Goal: Task Accomplishment & Management: Use online tool/utility

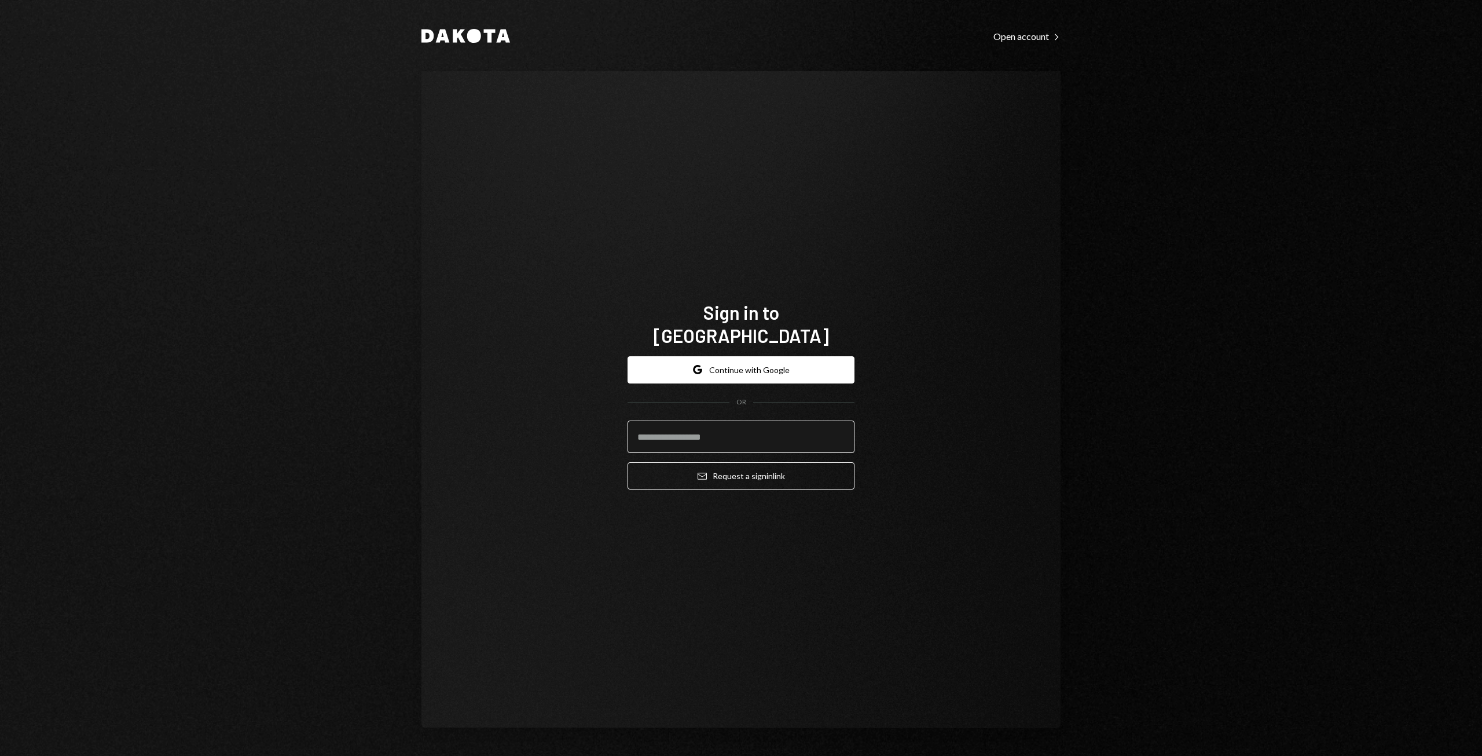
click at [704, 420] on input "email" at bounding box center [741, 436] width 227 height 32
type input "**********"
click at [724, 356] on button "Google Continue with Google" at bounding box center [741, 369] width 227 height 27
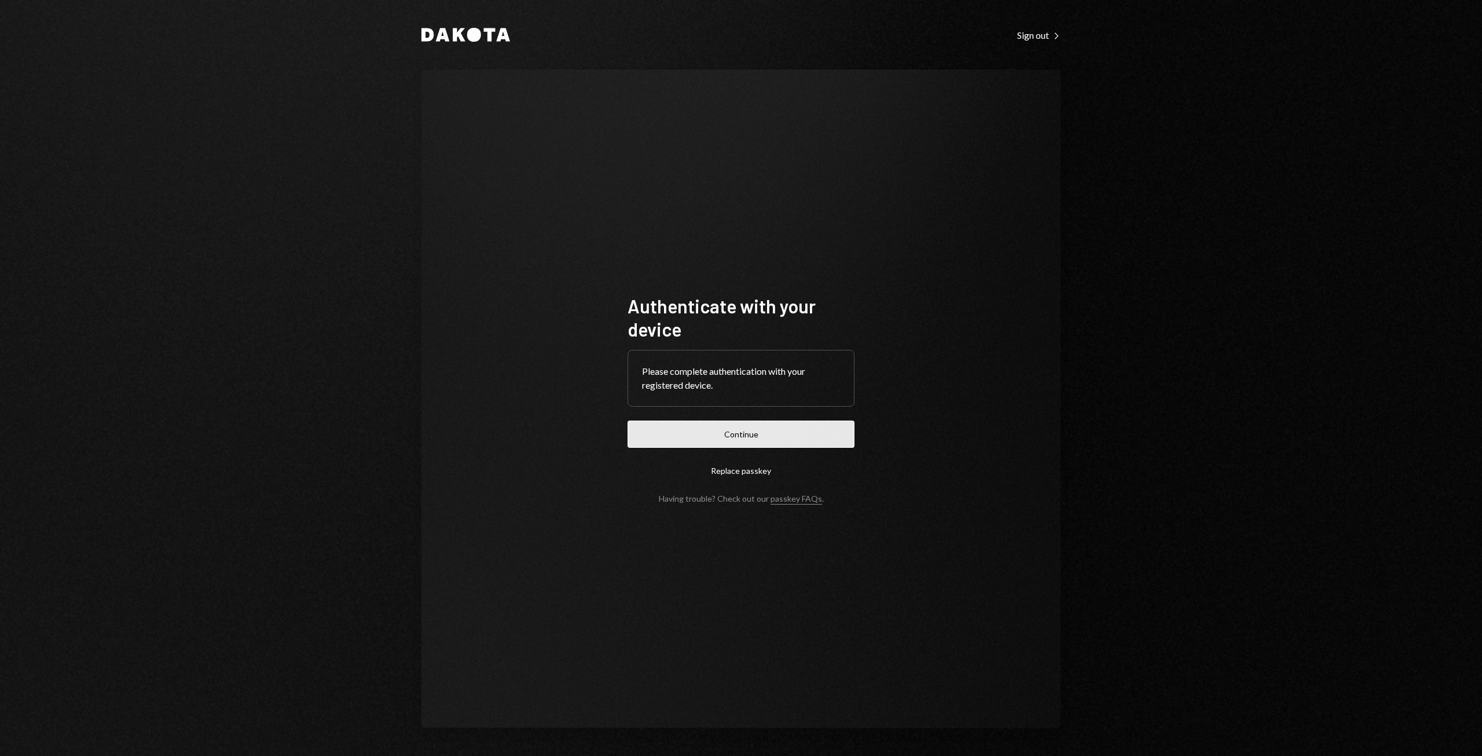
click at [745, 435] on button "Continue" at bounding box center [741, 433] width 227 height 27
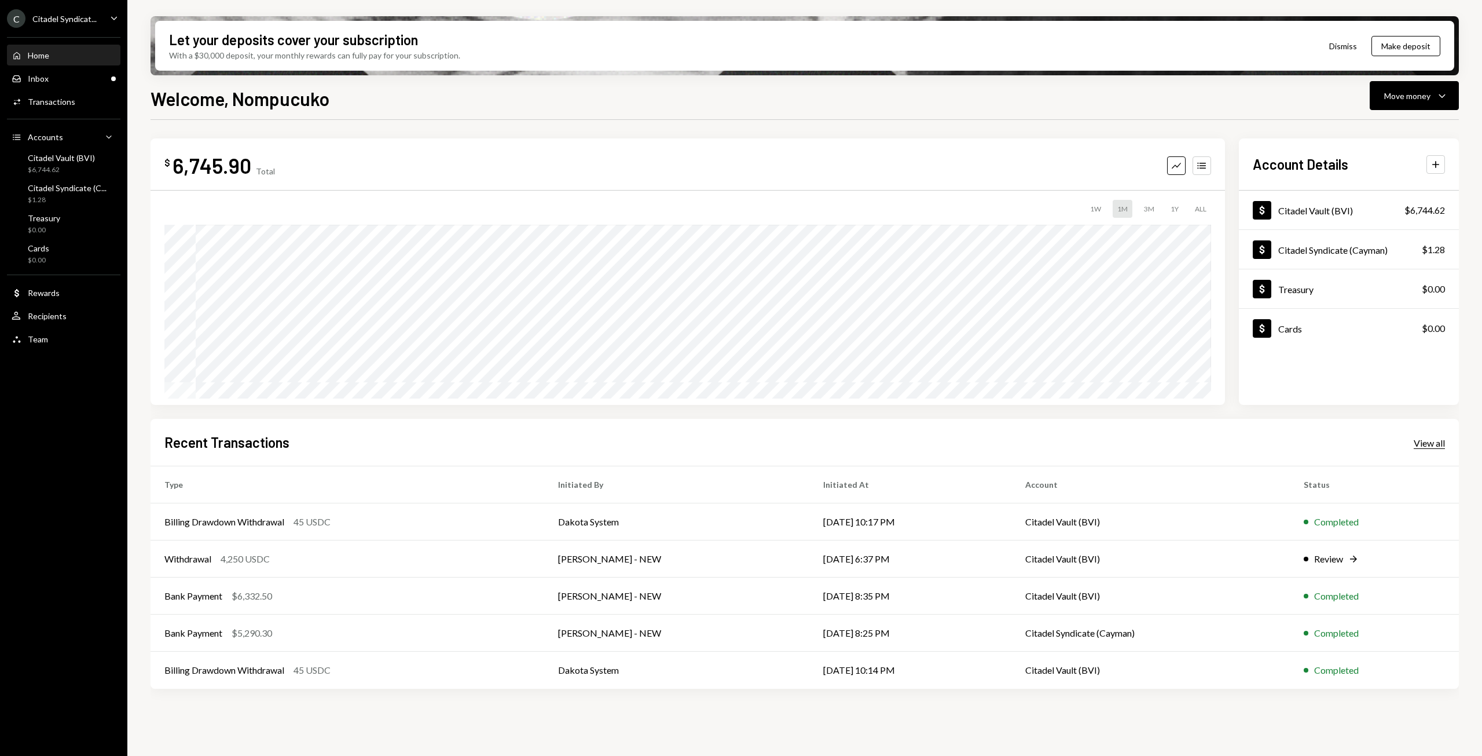
click at [1430, 445] on div "View all" at bounding box center [1429, 443] width 31 height 12
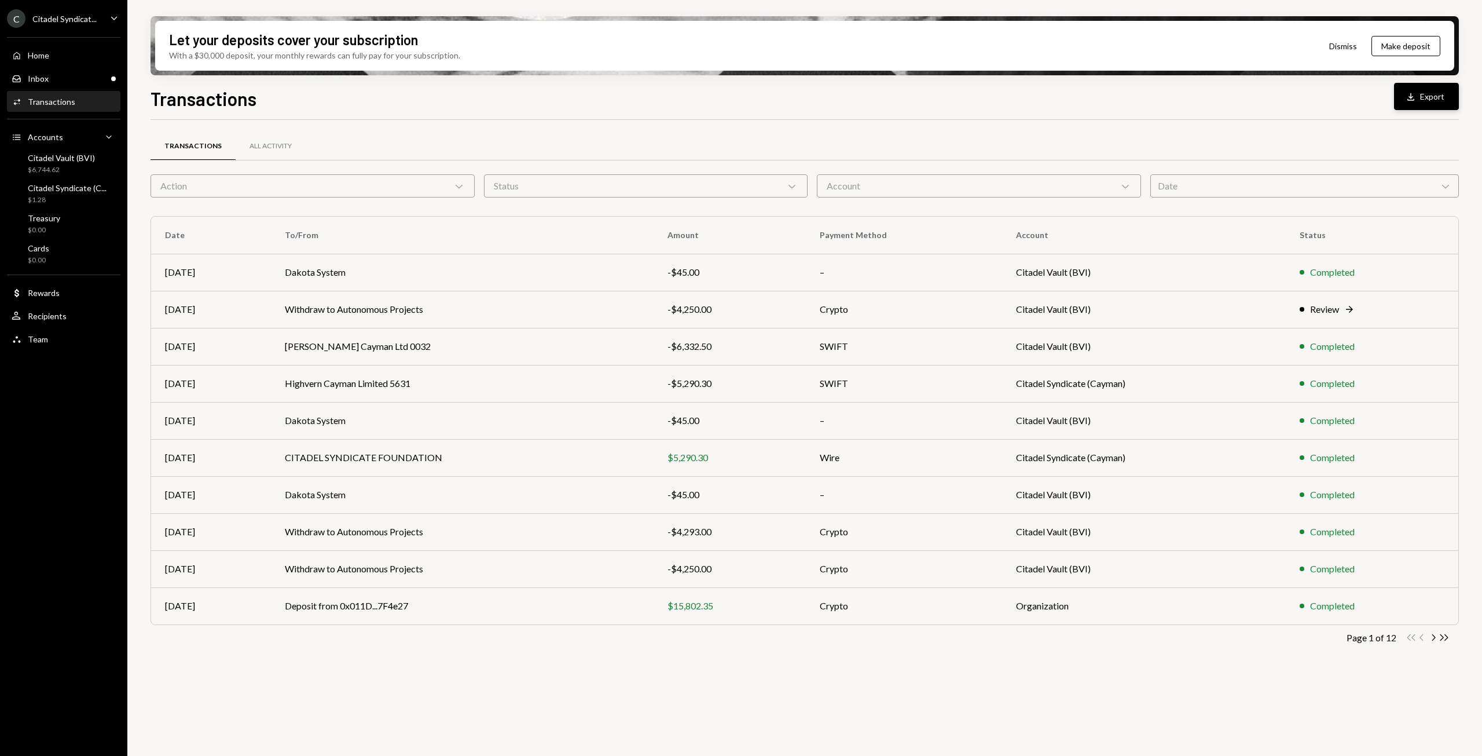
click at [1438, 100] on button "Download Export" at bounding box center [1426, 96] width 65 height 27
click at [39, 58] on div "Home" at bounding box center [38, 55] width 21 height 10
